Goal: Find specific page/section: Find specific page/section

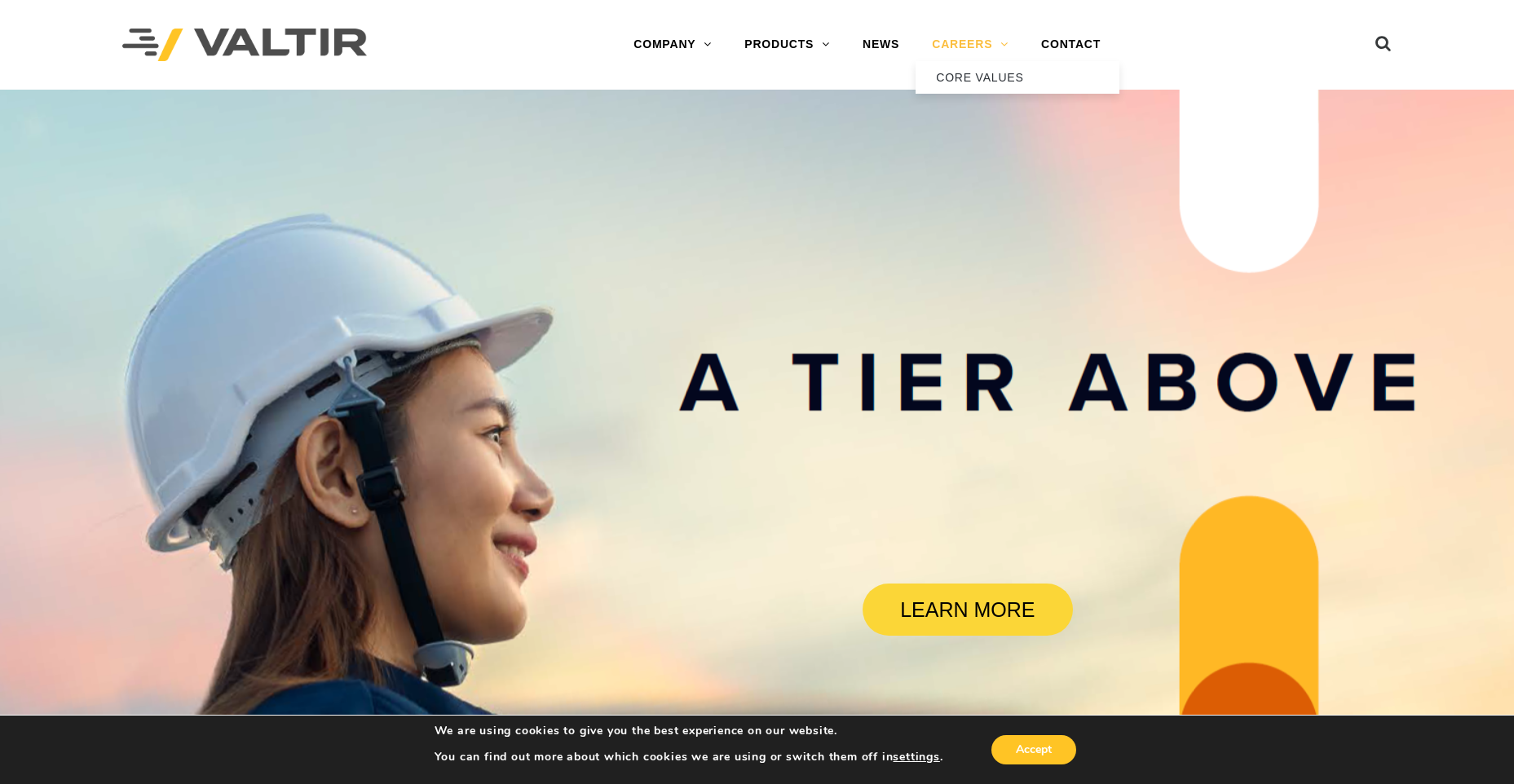
click at [979, 45] on link "CAREERS" at bounding box center [970, 45] width 110 height 33
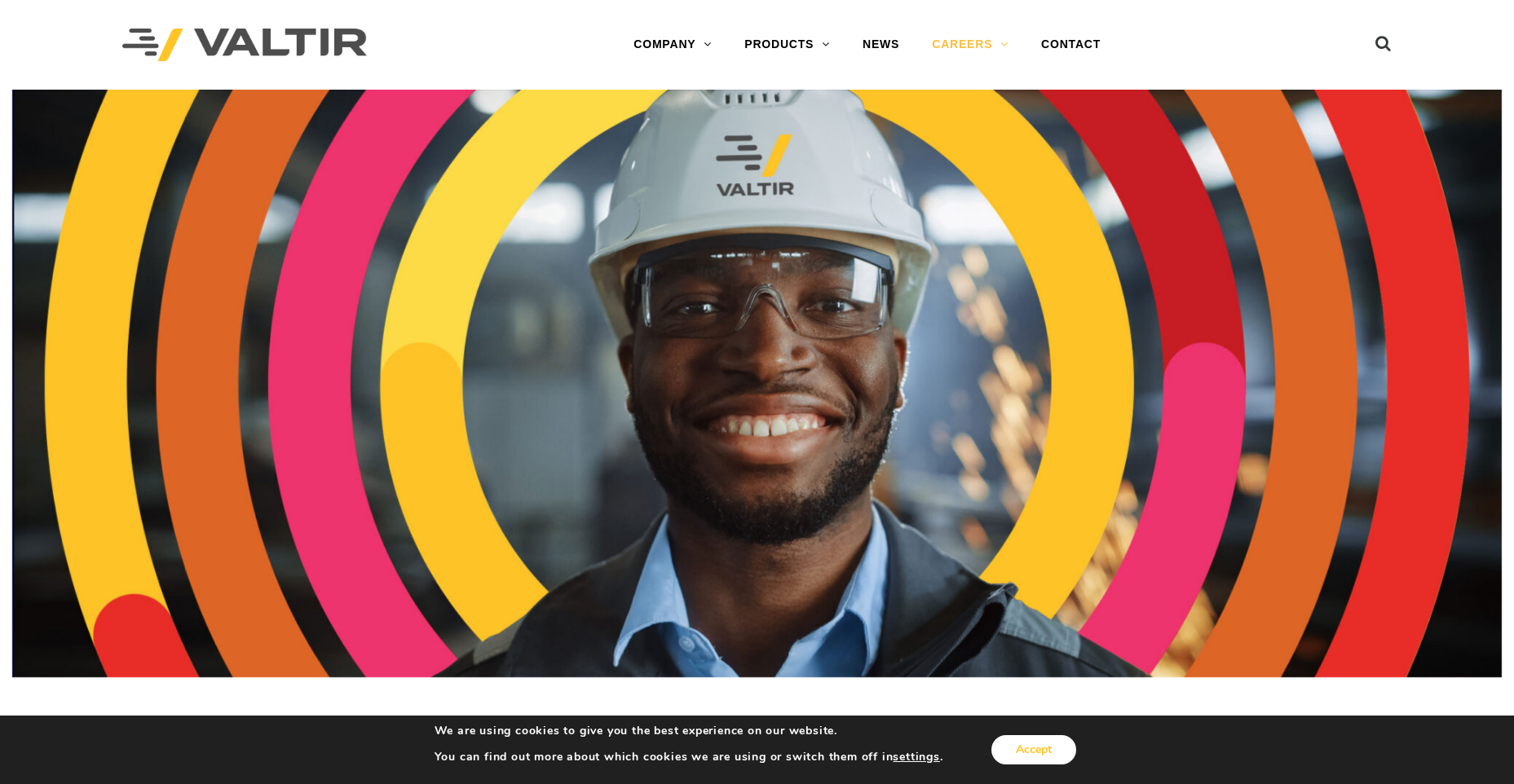
click at [1029, 748] on button "Accept" at bounding box center [1034, 750] width 85 height 29
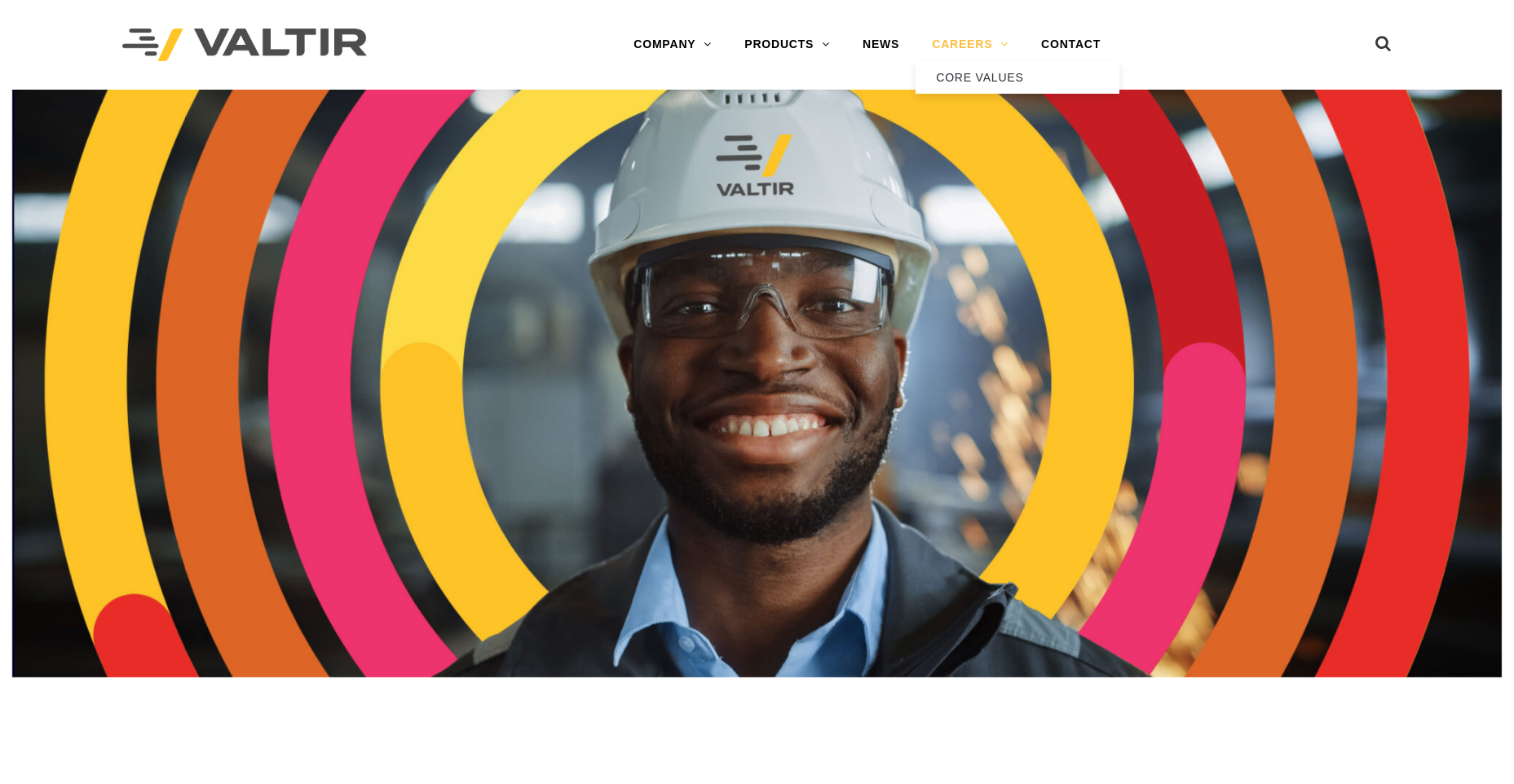
click at [1006, 41] on link "CAREERS" at bounding box center [970, 45] width 110 height 33
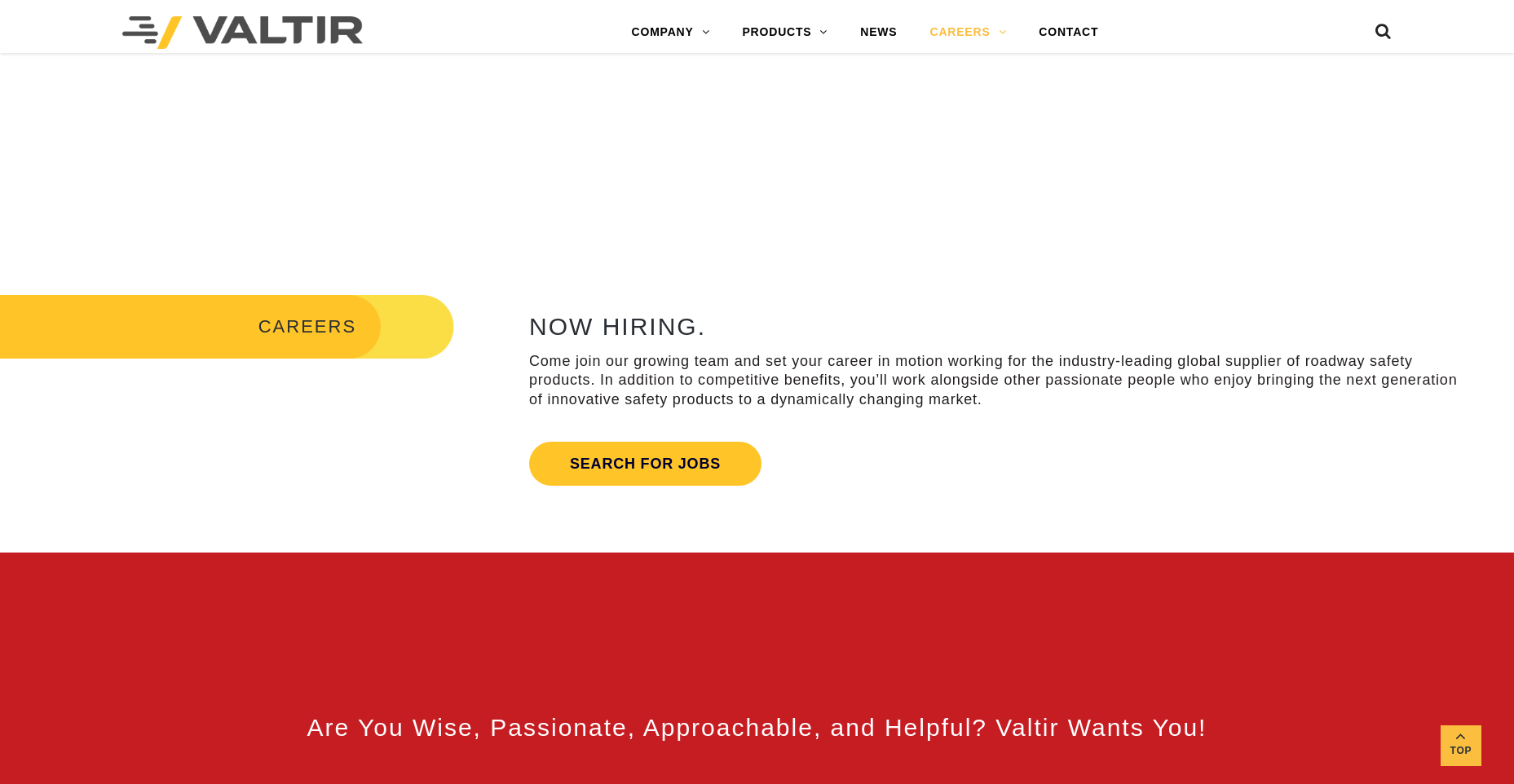
scroll to position [489, 0]
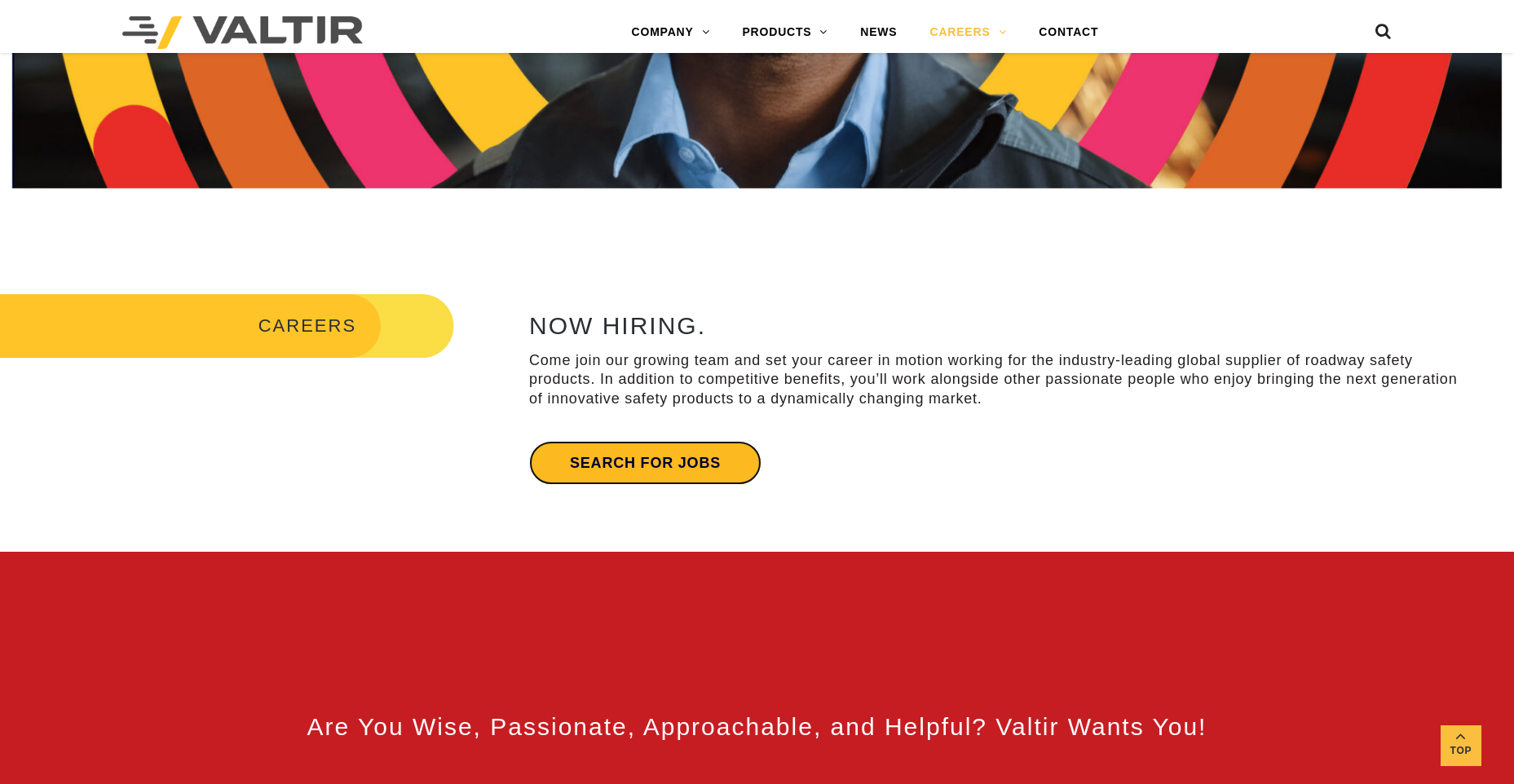
click at [676, 473] on link "Search for jobs" at bounding box center [645, 463] width 233 height 44
